Goal: Task Accomplishment & Management: Manage account settings

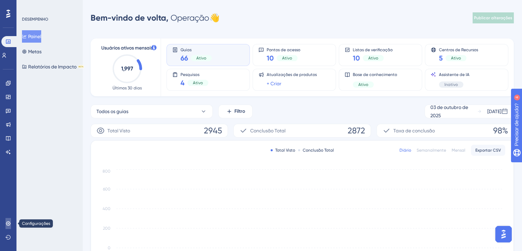
click at [6, 223] on icon at bounding box center [8, 223] width 4 height 4
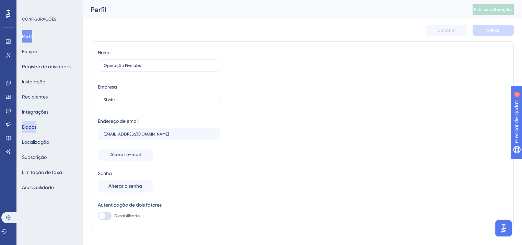
click at [31, 124] on font "Dados" at bounding box center [29, 126] width 14 height 5
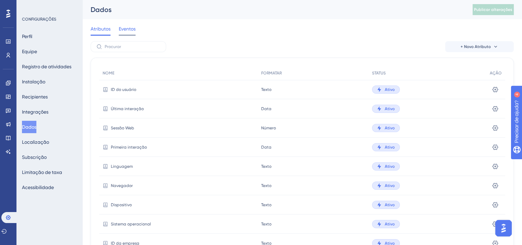
click at [132, 32] on span "Eventos" at bounding box center [127, 29] width 17 height 8
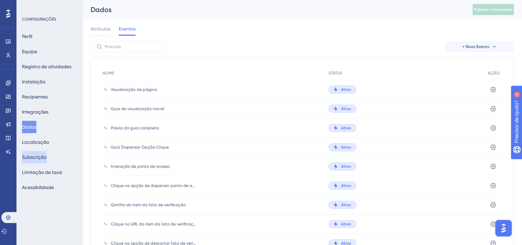
click at [45, 158] on font "Subscrição" at bounding box center [34, 157] width 25 height 5
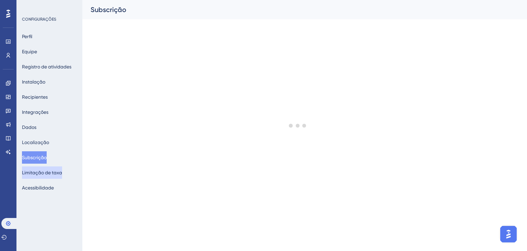
click at [56, 175] on font "Limitação de taxa" at bounding box center [42, 172] width 40 height 5
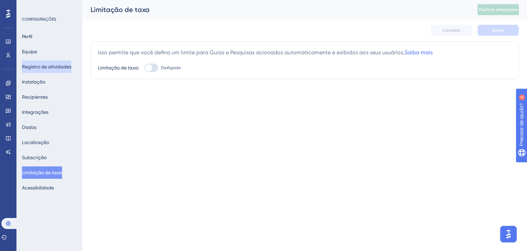
click at [53, 71] on button "Registro de atividades" at bounding box center [46, 66] width 49 height 12
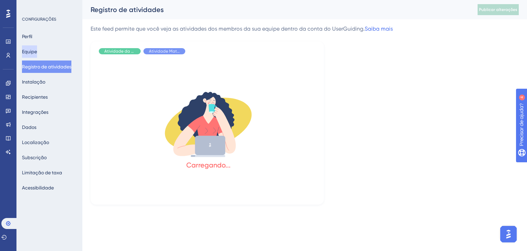
click at [30, 50] on font "Equipe" at bounding box center [29, 51] width 15 height 5
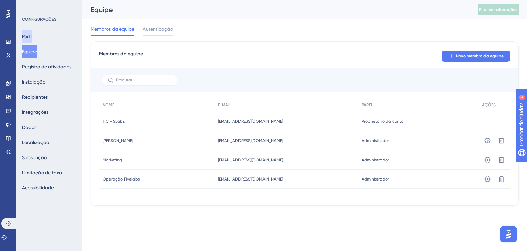
click at [32, 36] on font "Perfil" at bounding box center [27, 36] width 10 height 5
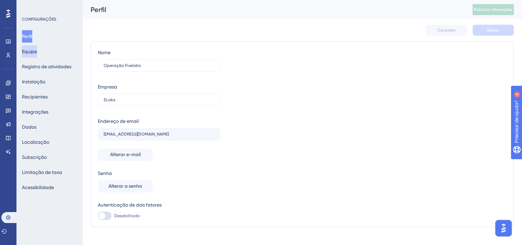
click at [29, 57] on button "Equipe" at bounding box center [29, 51] width 15 height 12
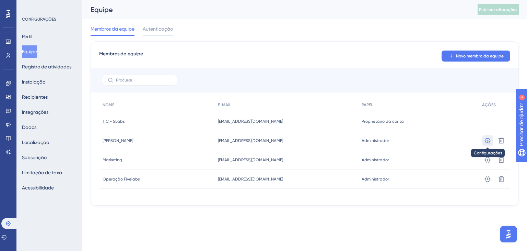
click at [488, 139] on icon at bounding box center [488, 140] width 7 height 7
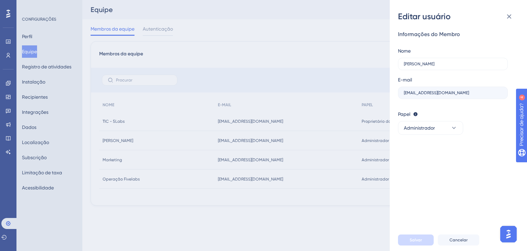
click at [448, 88] on label "[EMAIL_ADDRESS][DOMAIN_NAME]" at bounding box center [453, 93] width 110 height 12
click at [457, 239] on font "Cancelar" at bounding box center [459, 239] width 18 height 5
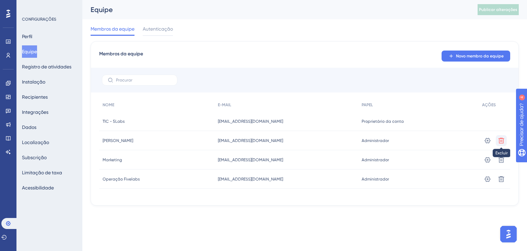
click at [502, 139] on icon at bounding box center [501, 140] width 7 height 7
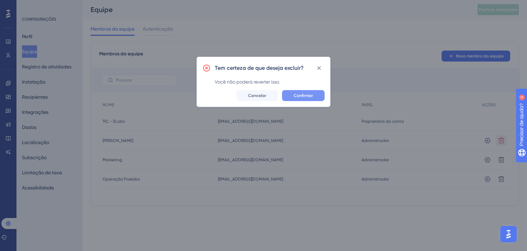
click at [314, 94] on button "Confirmar" at bounding box center [303, 95] width 43 height 11
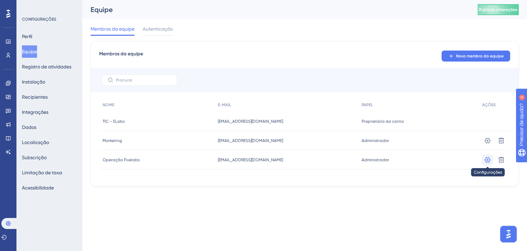
click at [489, 159] on icon at bounding box center [488, 159] width 7 height 7
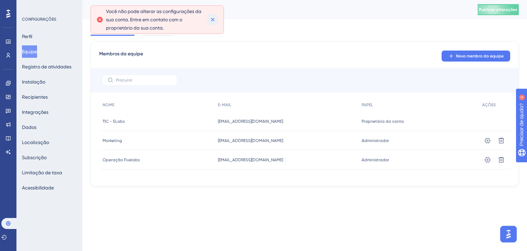
click at [211, 21] on icon at bounding box center [212, 19] width 7 height 7
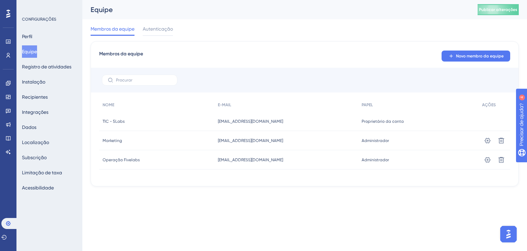
click at [480, 63] on div "Membros da equipe Novo membro da equipe NOME E-MAIL PAPEL AÇÕES TIC - 5Labs TIC…" at bounding box center [305, 113] width 429 height 145
click at [479, 55] on font "Novo membro da equipe" at bounding box center [480, 56] width 48 height 5
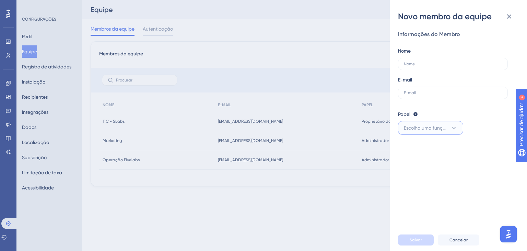
click at [432, 122] on button "Escolha uma função" at bounding box center [430, 128] width 65 height 14
click at [230, 211] on div "Novo membro da equipe Informações do Membro Nome E-mail Papel Editor: Criar e e…" at bounding box center [263, 125] width 527 height 251
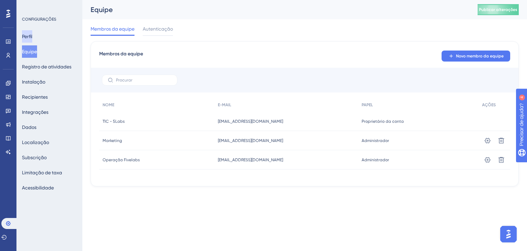
click at [32, 31] on button "Perfil" at bounding box center [27, 36] width 10 height 12
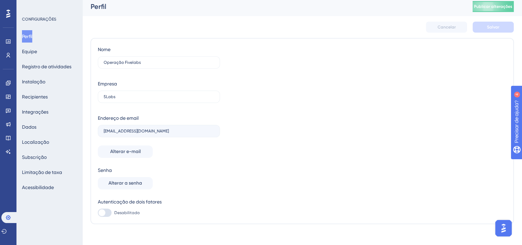
scroll to position [9, 0]
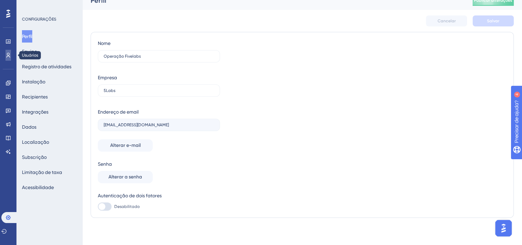
click at [8, 56] on icon at bounding box center [9, 55] width 4 height 5
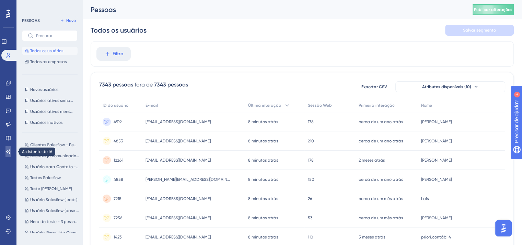
click at [10, 153] on icon at bounding box center [8, 151] width 5 height 4
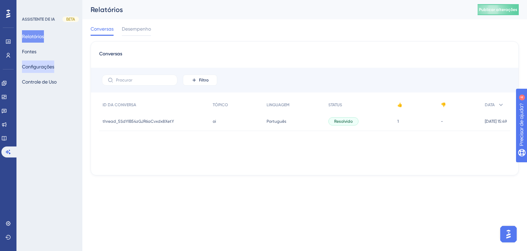
click at [42, 66] on font "Configurações" at bounding box center [38, 66] width 32 height 5
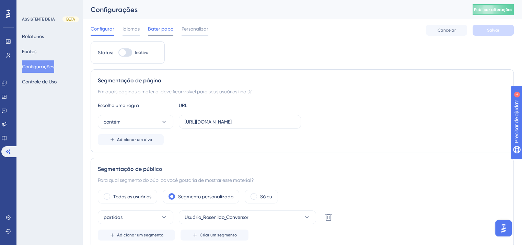
click at [155, 32] on span "Bater papo" at bounding box center [160, 29] width 25 height 8
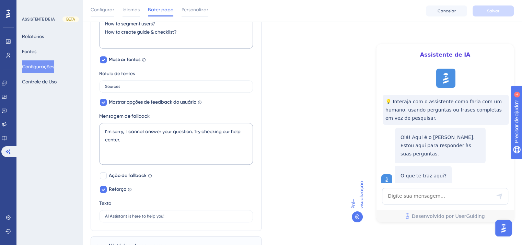
scroll to position [345, 0]
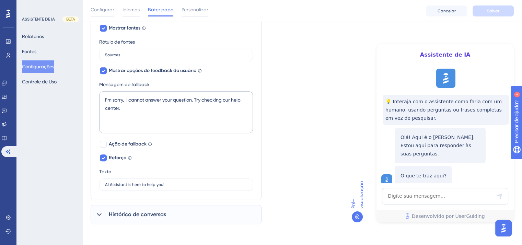
click at [146, 206] on div "Histórico de conversas" at bounding box center [176, 214] width 171 height 19
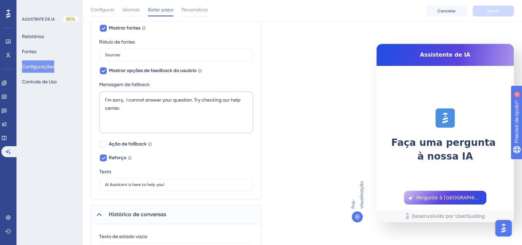
scroll to position [414, 0]
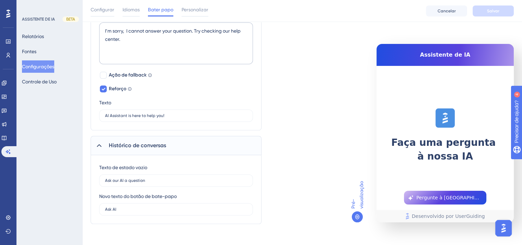
click at [104, 141] on div "Histórico de conversas" at bounding box center [176, 145] width 171 height 19
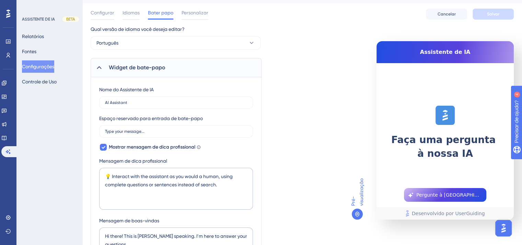
scroll to position [0, 0]
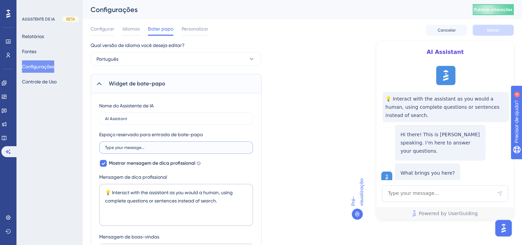
click at [169, 146] on input "Type your message..." at bounding box center [176, 147] width 142 height 5
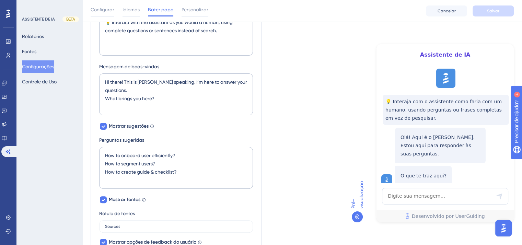
scroll to position [1, 0]
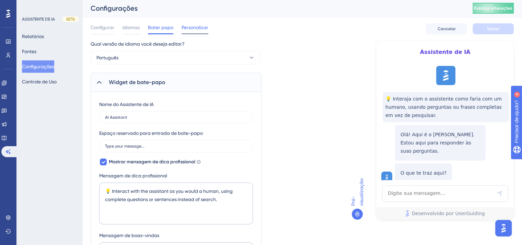
click at [190, 25] on font "Personalizar" at bounding box center [195, 27] width 27 height 5
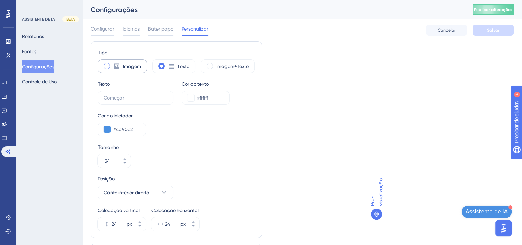
click at [109, 63] on div "Imagem" at bounding box center [122, 66] width 49 height 14
type input "50"
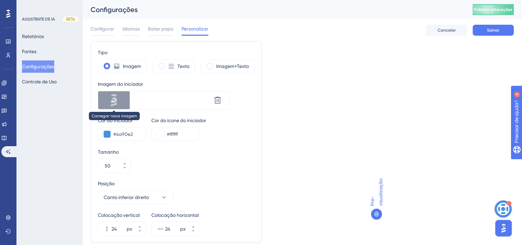
click at [118, 97] on div at bounding box center [114, 100] width 32 height 18
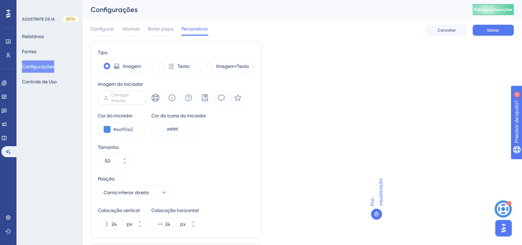
click at [118, 98] on font "Carregar arquivo" at bounding box center [120, 98] width 18 height 10
click at [140, 98] on input "Carregar arquivo" at bounding box center [140, 98] width 0 height 0
click at [118, 100] on font "Carregar arquivo" at bounding box center [120, 98] width 18 height 10
click at [140, 98] on input "Carregar arquivo" at bounding box center [140, 98] width 0 height 0
click at [113, 97] on font "Carregar arquivo" at bounding box center [120, 98] width 18 height 10
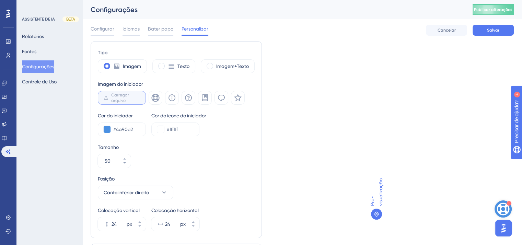
click at [140, 98] on input "Carregar arquivo" at bounding box center [140, 98] width 0 height 0
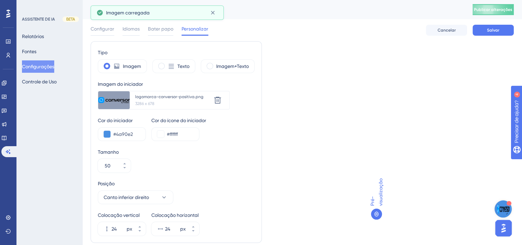
click at [504, 208] on img "Abra o iniciador do assistente de IA" at bounding box center [503, 209] width 13 height 13
click at [507, 212] on img "Abra o iniciador do assistente de IA" at bounding box center [503, 209] width 13 height 13
click at [507, 203] on div "Abra o iniciador do assistente de IA" at bounding box center [509, 203] width 5 height 5
click at [509, 229] on img "Abra o iniciador do assistente de IA" at bounding box center [504, 228] width 12 height 12
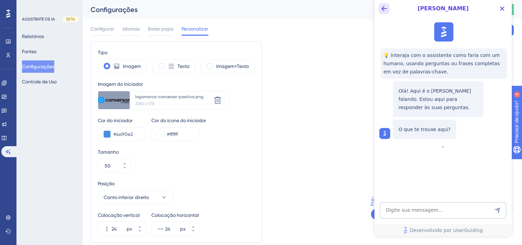
click at [382, 9] on icon "Botão Voltar" at bounding box center [384, 8] width 8 height 8
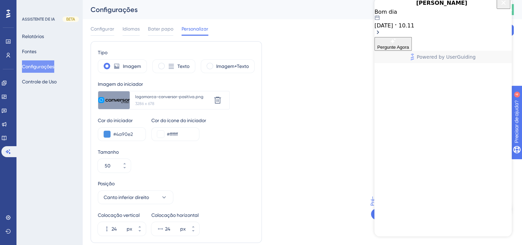
click at [506, 7] on icon "Close Button" at bounding box center [504, 3] width 8 height 8
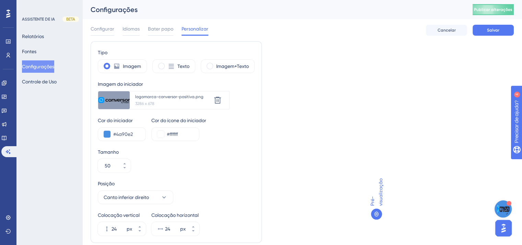
click at [506, 208] on img "Abra o iniciador do assistente de IA" at bounding box center [503, 209] width 13 height 13
drag, startPoint x: 508, startPoint y: 205, endPoint x: 434, endPoint y: 211, distance: 74.4
click at [461, 216] on div "Pré-visualização" at bounding box center [442, 134] width 143 height 187
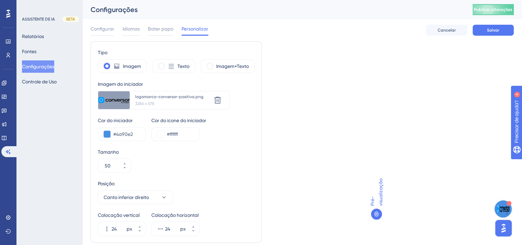
click at [502, 226] on img "Open AI Assistant Launcher" at bounding box center [504, 228] width 12 height 12
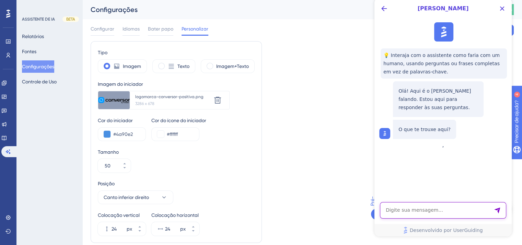
click at [414, 207] on textarea "Entrada de texto do assistente de IA" at bounding box center [443, 210] width 126 height 16
type textarea "Boa tarde"
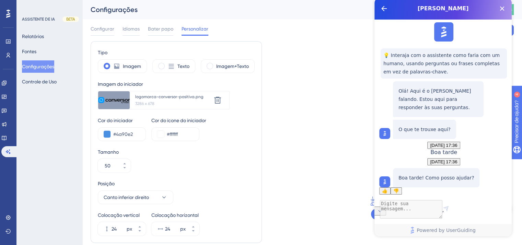
scroll to position [36, 0]
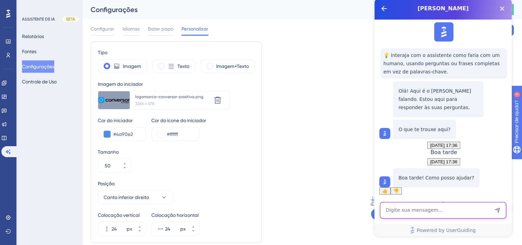
click at [419, 209] on textarea "AI Assistant Text Input" at bounding box center [443, 210] width 126 height 16
type textarea "Quero saber mais sobre o Conversor Fivelabs"
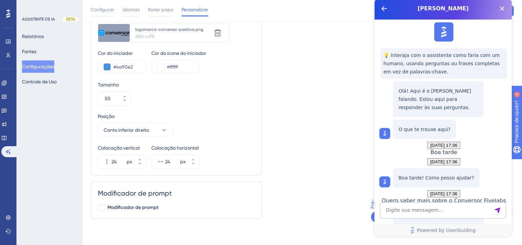
scroll to position [71, 0]
click at [152, 205] on font "Modificador de prompt" at bounding box center [132, 207] width 51 height 6
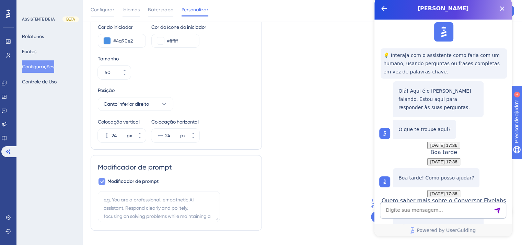
scroll to position [109, 0]
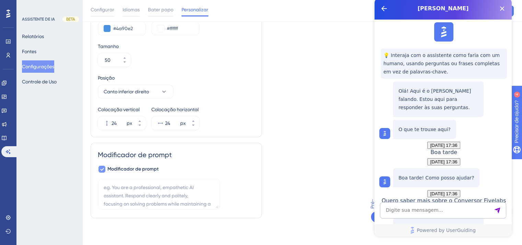
click at [143, 170] on font "Modificador de prompt" at bounding box center [132, 169] width 51 height 6
checkbox input "false"
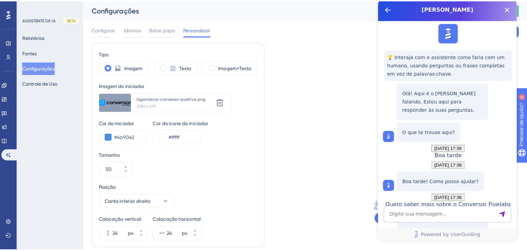
scroll to position [0, 0]
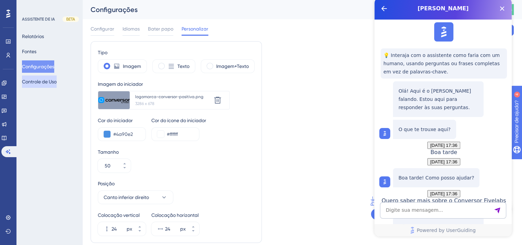
click at [34, 81] on font "Controle de Uso" at bounding box center [39, 81] width 35 height 5
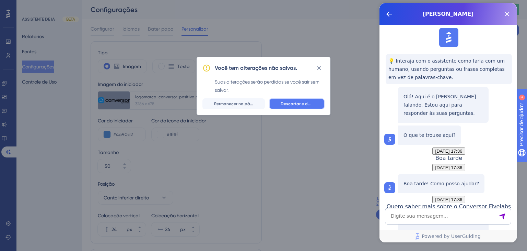
click at [292, 101] on font "Descartar e deixar" at bounding box center [299, 103] width 37 height 5
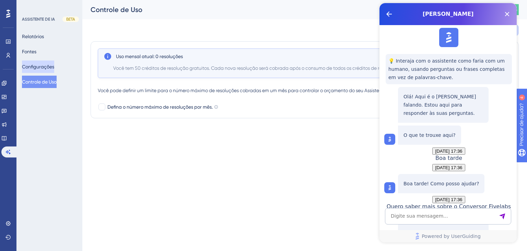
click at [49, 67] on font "Configurações" at bounding box center [38, 66] width 32 height 5
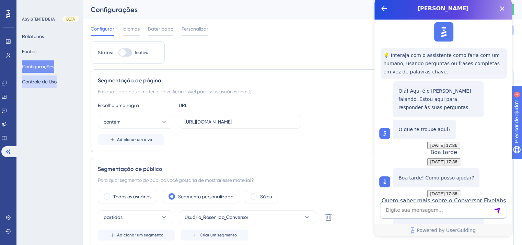
click at [51, 80] on font "Controle de Uso" at bounding box center [39, 81] width 35 height 5
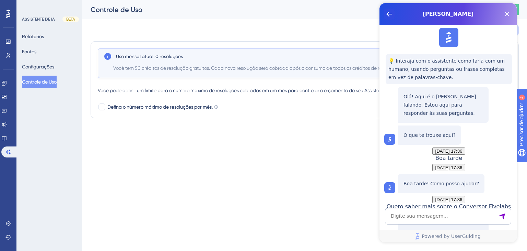
click at [390, 13] on icon "Back Button" at bounding box center [389, 14] width 8 height 8
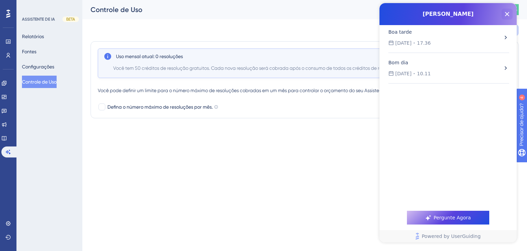
click at [511, 14] on icon "Close Button" at bounding box center [507, 14] width 8 height 8
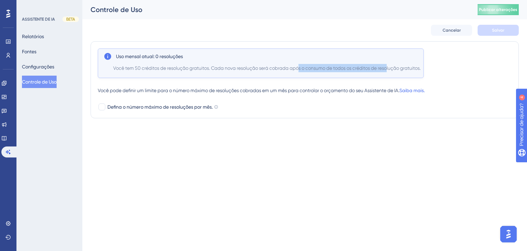
drag, startPoint x: 302, startPoint y: 70, endPoint x: 394, endPoint y: 72, distance: 92.4
click at [393, 71] on span "Você tem 50 créditos de resolução gratuitos. Cada nova resolução será cobrada a…" at bounding box center [267, 68] width 308 height 8
click at [394, 72] on div "Uso mensal atual: 0 resoluções Você tem 50 créditos de resolução gratuitos. Cad…" at bounding box center [261, 63] width 326 height 30
click at [32, 53] on font "Fontes" at bounding box center [29, 51] width 14 height 5
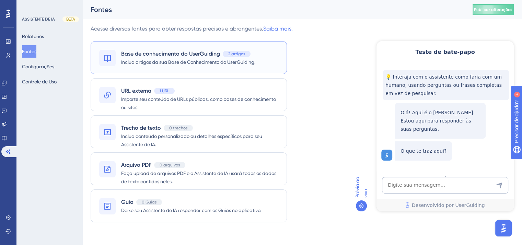
click at [227, 50] on div "Base de conhecimento do UserGuiding 2 artigos" at bounding box center [185, 54] width 129 height 8
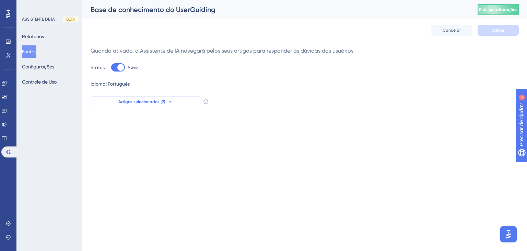
click at [174, 103] on button "Artigos selecionados (2)" at bounding box center [146, 101] width 110 height 11
click at [172, 102] on icon at bounding box center [170, 101] width 5 height 5
click at [41, 70] on font "Configurações" at bounding box center [38, 66] width 32 height 8
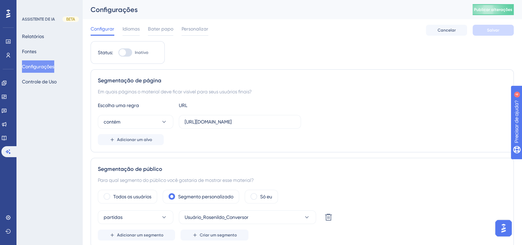
click at [143, 29] on div "Configurar Idiomas Bater papo Personalizar" at bounding box center [150, 30] width 118 height 11
click at [139, 29] on font "Idiomas" at bounding box center [131, 28] width 17 height 5
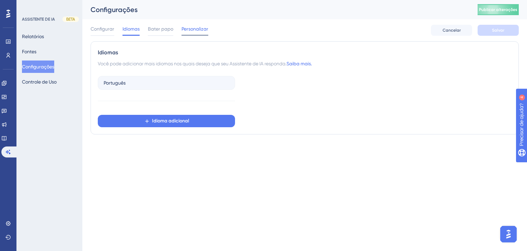
click at [195, 29] on font "Personalizar" at bounding box center [195, 28] width 27 height 5
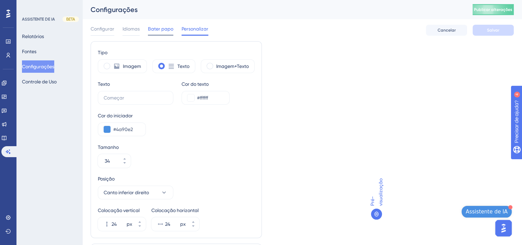
click at [172, 28] on font "Bater papo" at bounding box center [160, 28] width 25 height 5
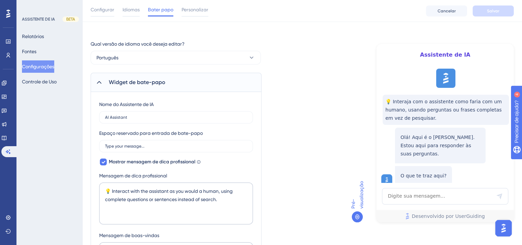
scroll to position [1, 0]
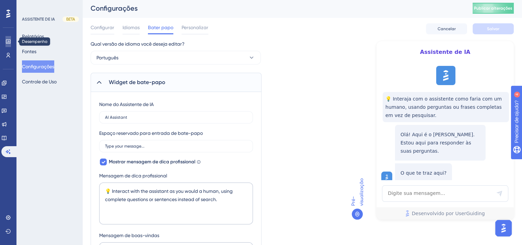
click at [7, 42] on icon at bounding box center [7, 41] width 5 height 5
